Goal: Check status: Check status

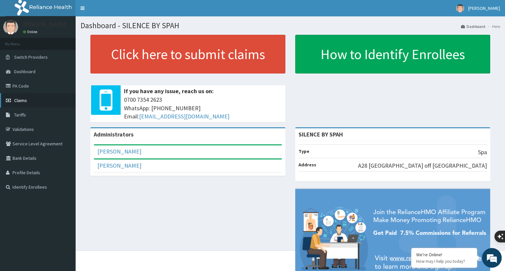
click at [36, 102] on link "Claims" at bounding box center [38, 100] width 76 height 14
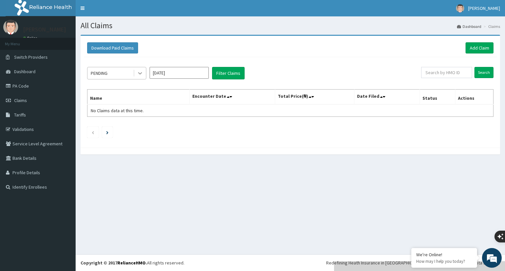
click at [143, 70] on icon at bounding box center [140, 73] width 7 height 7
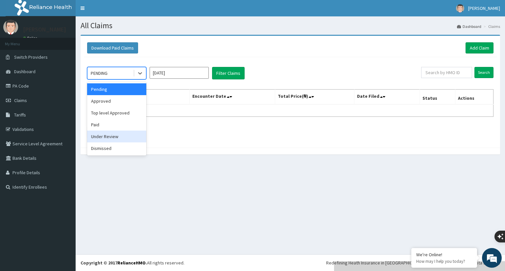
click at [124, 134] on div "Under Review" at bounding box center [116, 137] width 59 height 12
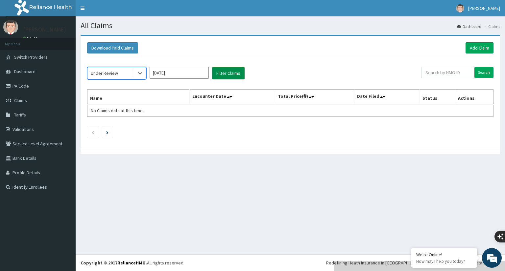
click at [235, 77] on button "Filter Claims" at bounding box center [228, 73] width 33 height 12
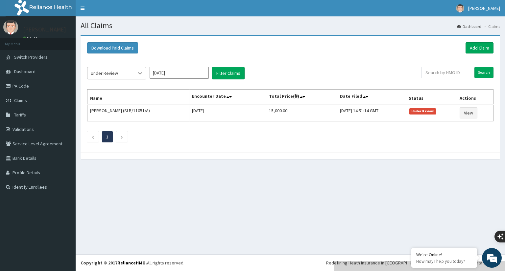
click at [139, 75] on icon at bounding box center [140, 73] width 7 height 7
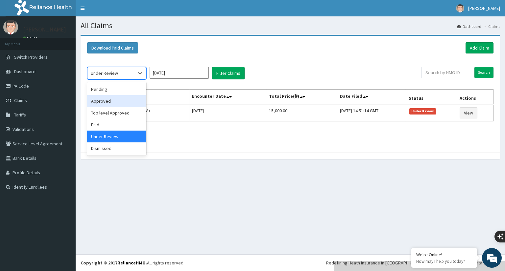
click at [118, 102] on div "Approved" at bounding box center [116, 101] width 59 height 12
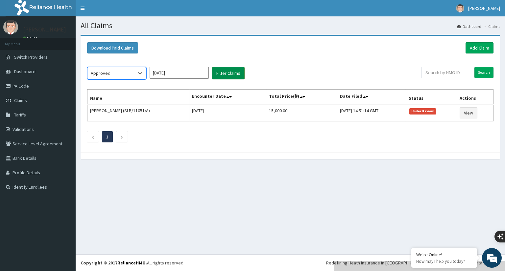
click at [241, 73] on button "Filter Claims" at bounding box center [228, 73] width 33 height 12
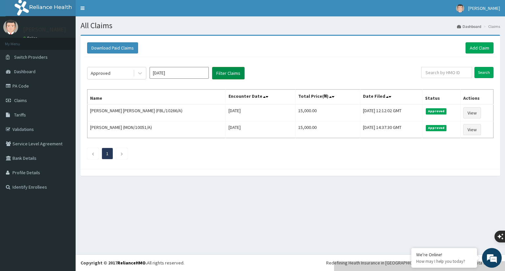
click at [241, 73] on button "Filter Claims" at bounding box center [228, 73] width 33 height 12
click at [141, 71] on icon at bounding box center [140, 73] width 7 height 7
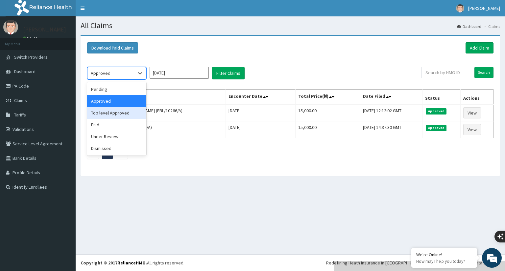
click at [128, 111] on div "Top level Approved" at bounding box center [116, 113] width 59 height 12
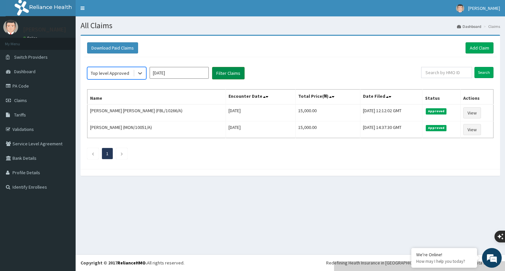
click at [227, 78] on button "Filter Claims" at bounding box center [228, 73] width 33 height 12
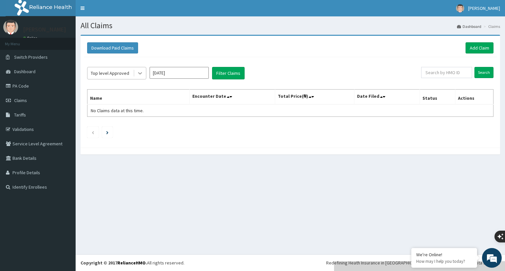
click at [139, 71] on icon at bounding box center [140, 73] width 7 height 7
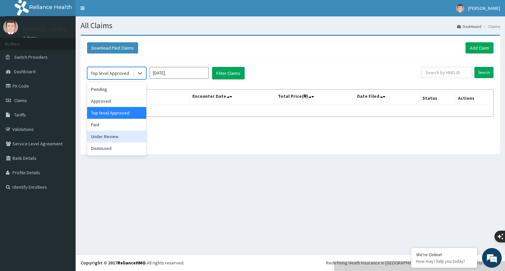
click at [121, 136] on div "Under Review" at bounding box center [116, 137] width 59 height 12
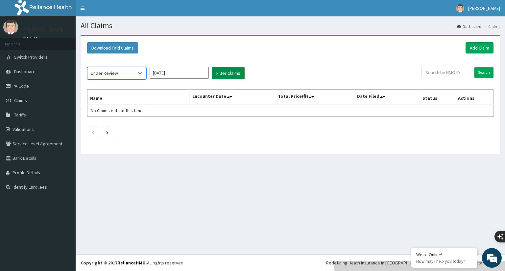
click at [237, 73] on button "Filter Claims" at bounding box center [228, 73] width 33 height 12
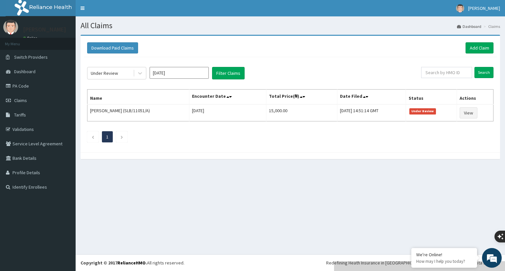
click at [305, 51] on div "Download Paid Claims Add Claim" at bounding box center [290, 47] width 406 height 11
